Goal: Task Accomplishment & Management: Use online tool/utility

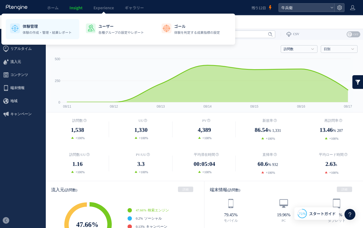
click at [36, 28] on p "体験管理" at bounding box center [47, 25] width 49 height 5
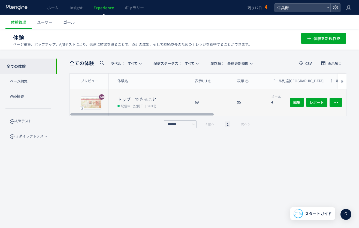
click at [214, 108] on div "69" at bounding box center [211, 102] width 42 height 27
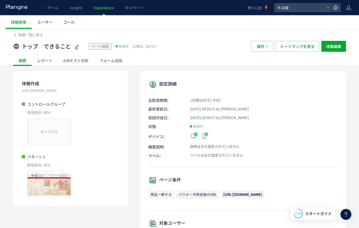
click at [51, 59] on div "レポート" at bounding box center [45, 60] width 26 height 11
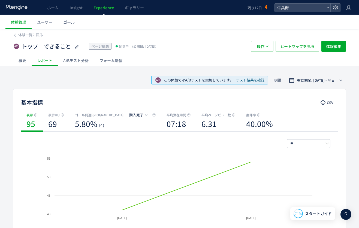
click at [80, 59] on div "A/Bテスト分析" at bounding box center [76, 60] width 36 height 11
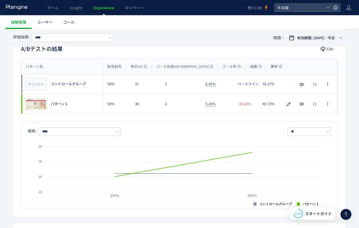
scroll to position [53, 0]
